Goal: Transaction & Acquisition: Purchase product/service

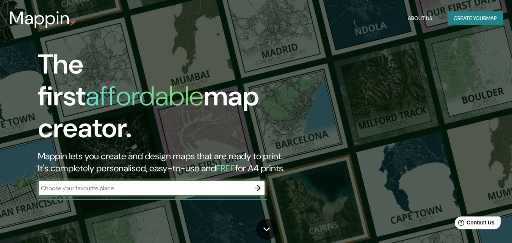
scroll to position [76, 0]
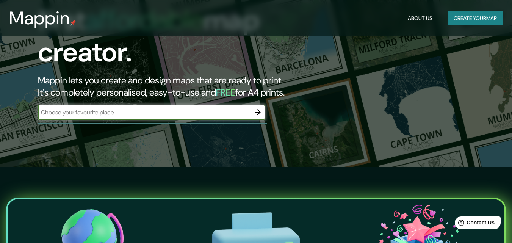
click at [111, 108] on input "text" at bounding box center [144, 112] width 212 height 9
type input "AFC, Wimbledom"
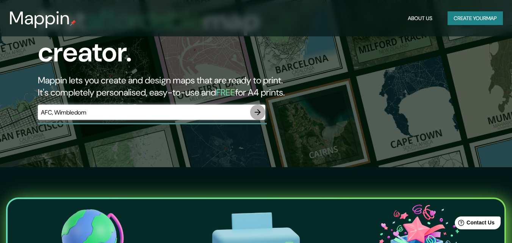
click at [255, 108] on icon "button" at bounding box center [257, 112] width 9 height 9
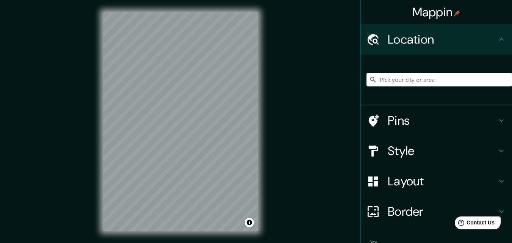
click at [396, 78] on input "Pick your city or area" at bounding box center [438, 80] width 145 height 14
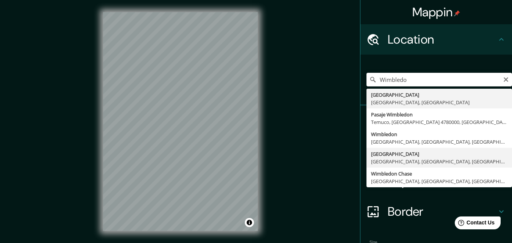
type input "[GEOGRAPHIC_DATA], [GEOGRAPHIC_DATA], [GEOGRAPHIC_DATA], [GEOGRAPHIC_DATA], [GE…"
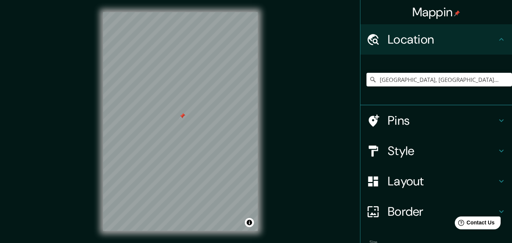
click at [182, 117] on div at bounding box center [182, 116] width 6 height 6
click at [387, 148] on h4 "Style" at bounding box center [441, 150] width 109 height 15
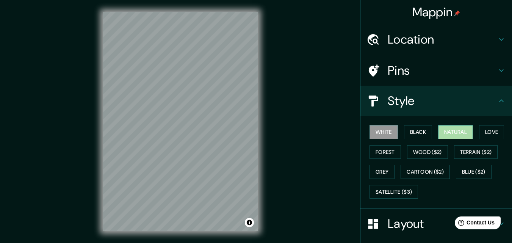
click at [438, 128] on button "Natural" at bounding box center [455, 132] width 35 height 14
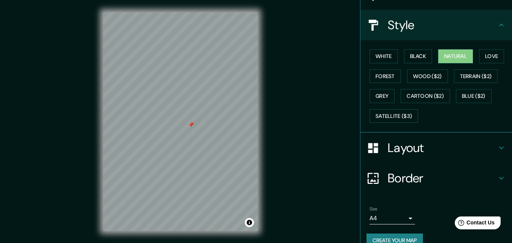
scroll to position [89, 0]
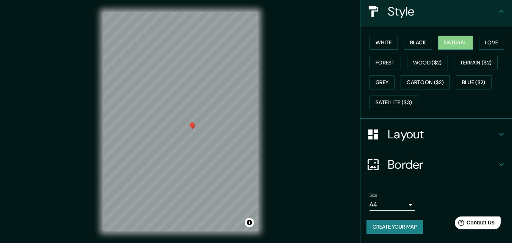
click at [190, 126] on div at bounding box center [192, 127] width 6 height 6
click at [190, 124] on div at bounding box center [192, 125] width 6 height 6
click at [190, 124] on div at bounding box center [191, 125] width 6 height 6
click at [381, 222] on button "Create your map" at bounding box center [394, 227] width 56 height 14
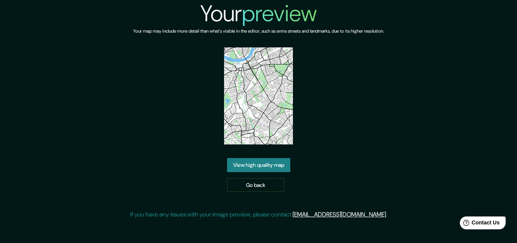
click at [268, 160] on link "View high quality map" at bounding box center [258, 165] width 63 height 14
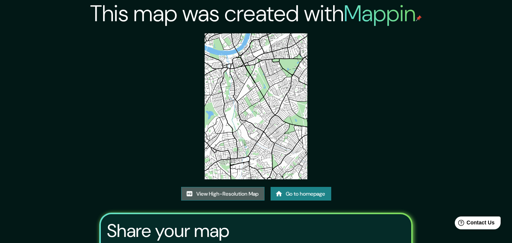
click at [220, 192] on link "View High-Resolution Map" at bounding box center [222, 194] width 83 height 14
